Goal: Task Accomplishment & Management: Use online tool/utility

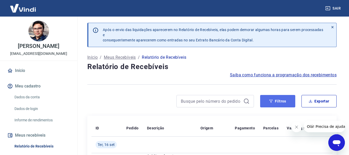
click at [266, 101] on button "Filtros" at bounding box center [277, 101] width 35 height 12
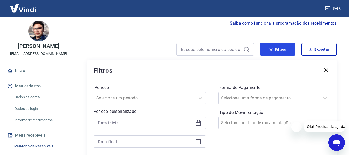
scroll to position [77, 0]
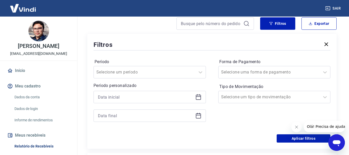
click at [196, 99] on icon at bounding box center [198, 97] width 5 height 5
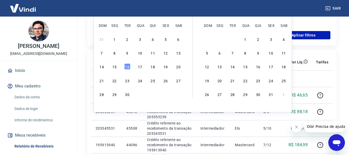
scroll to position [181, 0]
click at [116, 66] on div "15" at bounding box center [114, 66] width 6 height 6
type input "[DATE]"
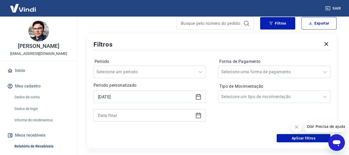
scroll to position [77, 0]
click at [199, 116] on icon at bounding box center [198, 115] width 6 height 6
click at [199, 113] on icon at bounding box center [198, 115] width 5 height 5
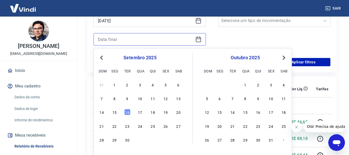
scroll to position [155, 0]
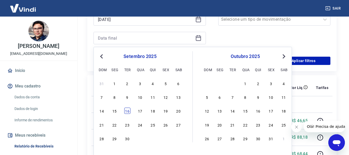
click at [128, 110] on div "16" at bounding box center [127, 110] width 6 height 6
type input "[DATE]"
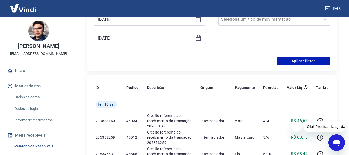
scroll to position [129, 0]
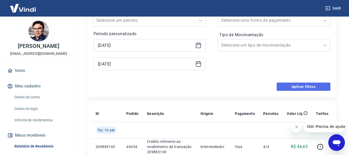
click at [288, 86] on button "Aplicar filtros" at bounding box center [304, 86] width 54 height 8
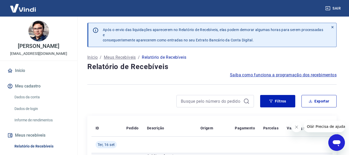
scroll to position [26, 0]
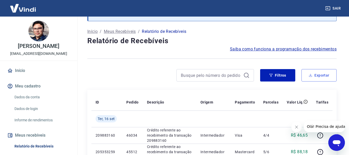
click at [314, 75] on button "Exportar" at bounding box center [318, 75] width 35 height 12
type input "[DATE]"
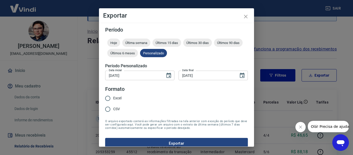
click at [112, 98] on input "Excel" at bounding box center [107, 98] width 11 height 11
radio input "true"
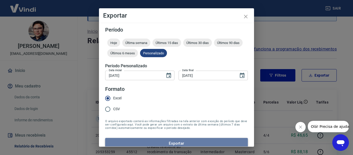
click at [191, 142] on button "Exportar" at bounding box center [176, 143] width 143 height 11
